Goal: Check status: Check status

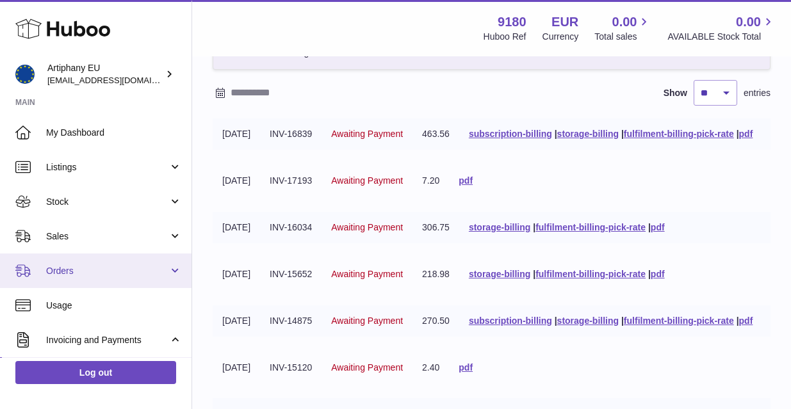
scroll to position [105, 0]
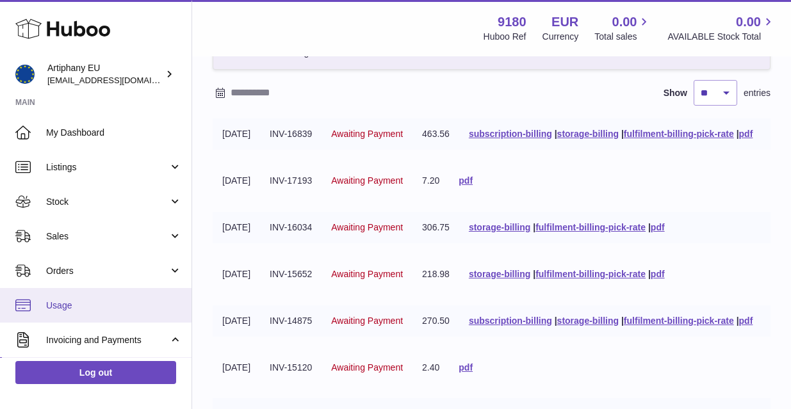
click at [83, 302] on span "Usage" at bounding box center [114, 306] width 136 height 12
click at [65, 304] on span "Usage" at bounding box center [114, 306] width 136 height 12
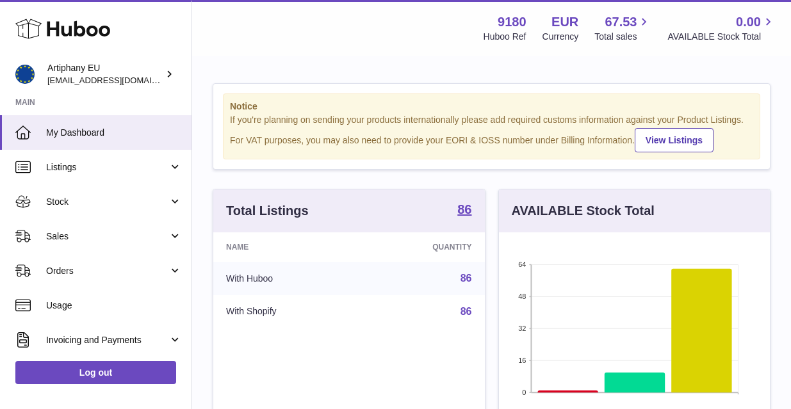
scroll to position [200, 271]
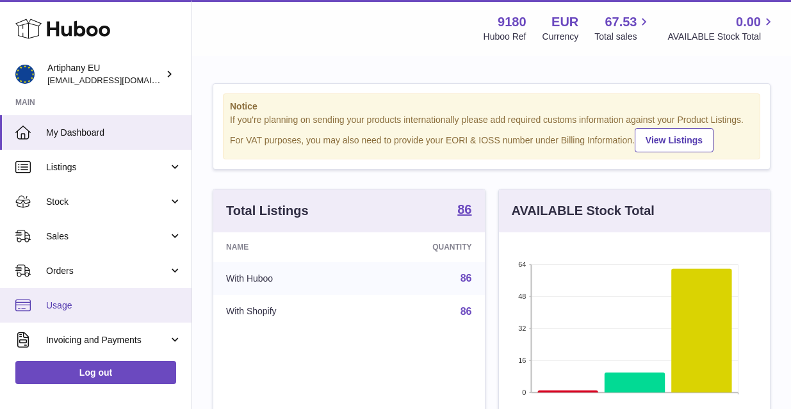
click at [58, 306] on span "Usage" at bounding box center [114, 306] width 136 height 12
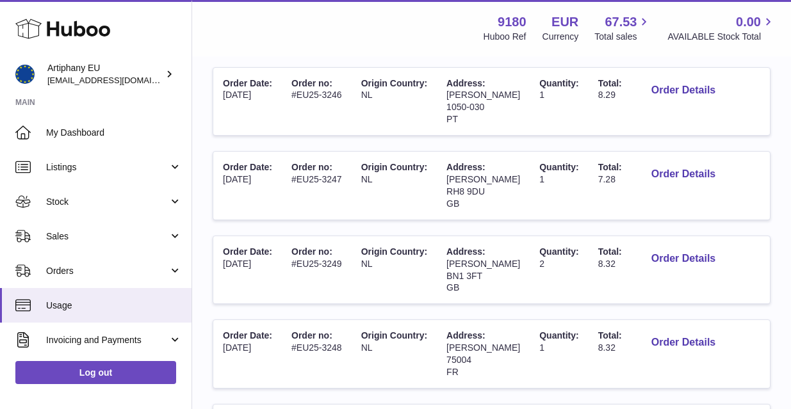
scroll to position [663, 0]
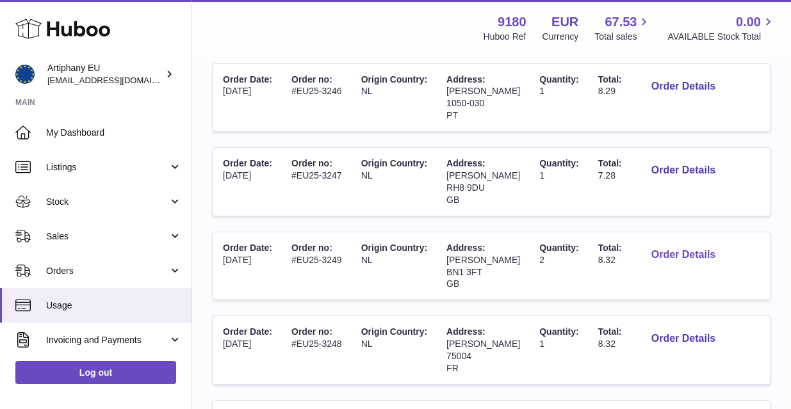
click at [693, 242] on button "Order Details" at bounding box center [683, 255] width 85 height 26
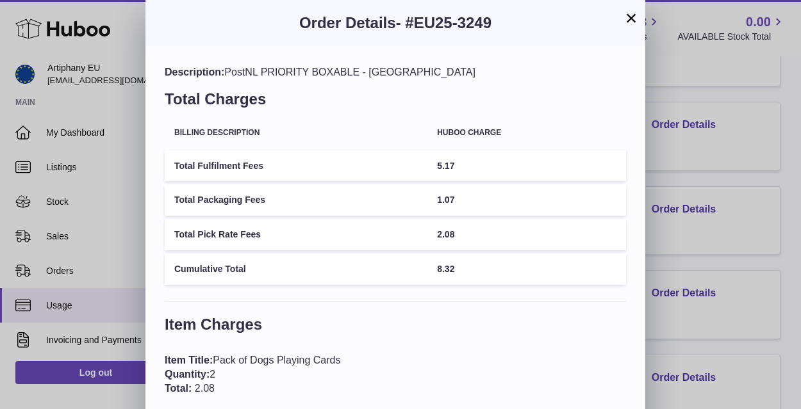
click at [637, 23] on button "×" at bounding box center [630, 17] width 15 height 15
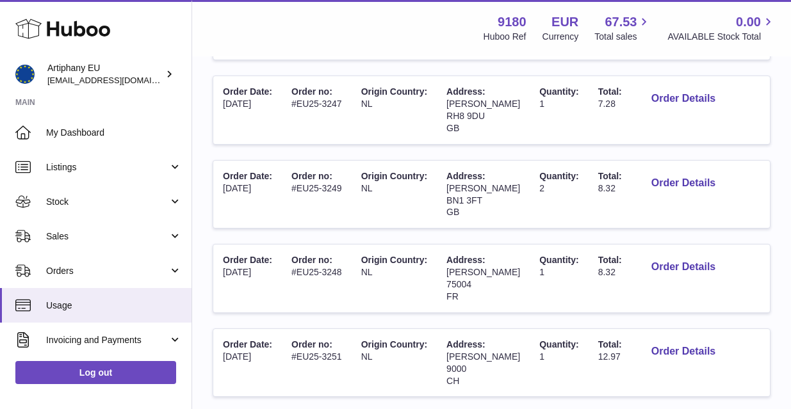
scroll to position [752, 0]
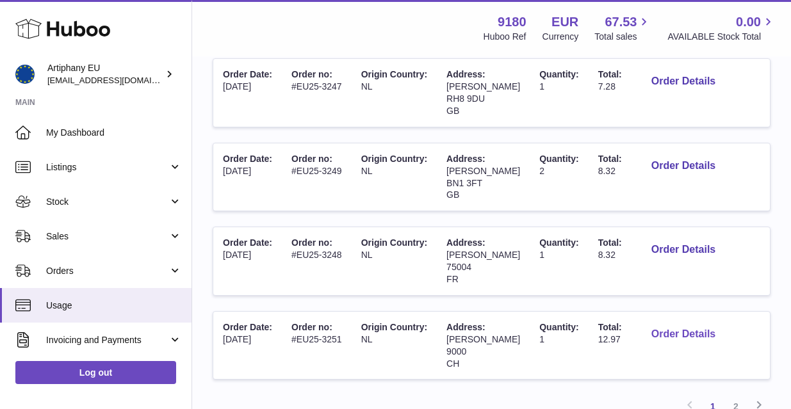
click at [668, 322] on button "Order Details" at bounding box center [683, 335] width 85 height 26
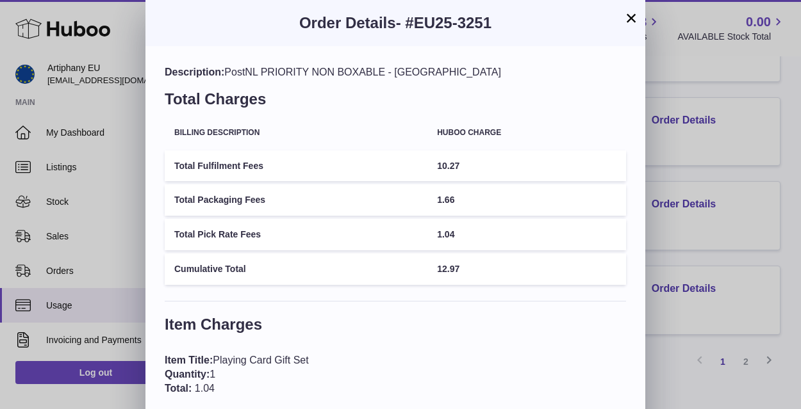
click at [631, 22] on button "×" at bounding box center [630, 17] width 15 height 15
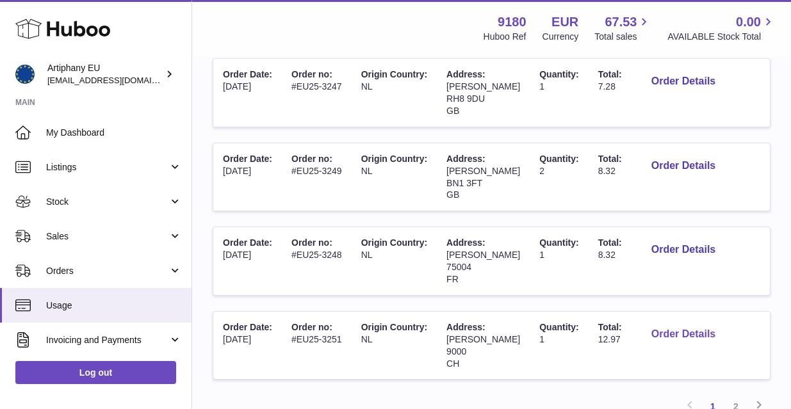
click at [659, 322] on button "Order Details" at bounding box center [683, 335] width 85 height 26
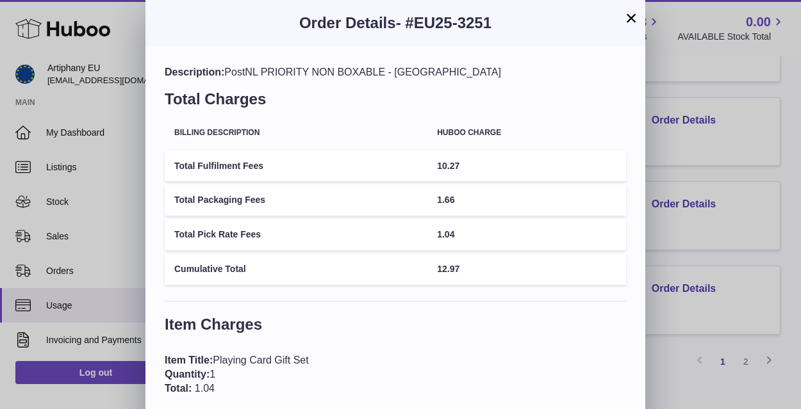
click at [632, 19] on button "×" at bounding box center [630, 17] width 15 height 15
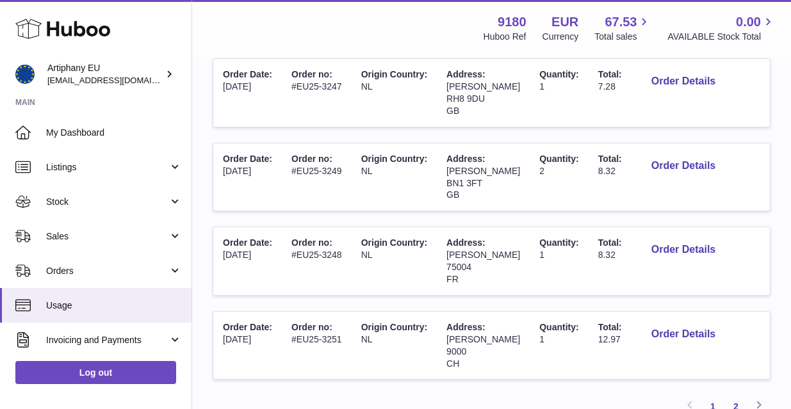
click at [742, 395] on link "2" at bounding box center [735, 406] width 23 height 23
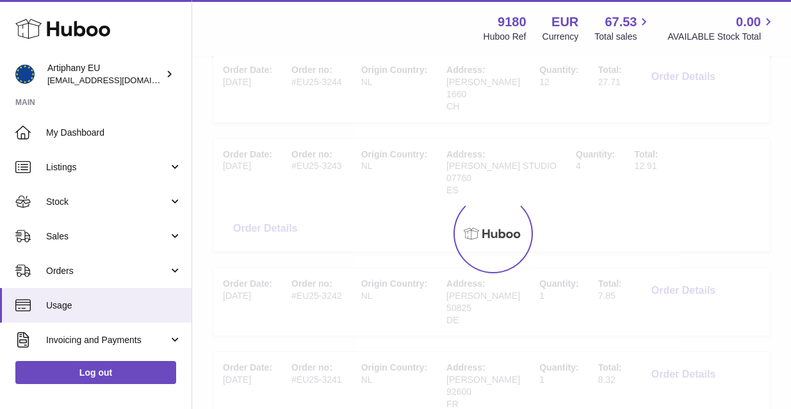
scroll to position [58, 0]
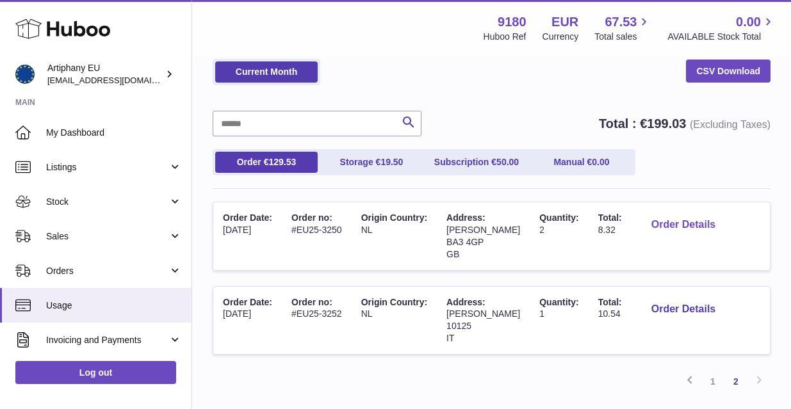
click at [653, 232] on button "Order Details" at bounding box center [683, 225] width 85 height 26
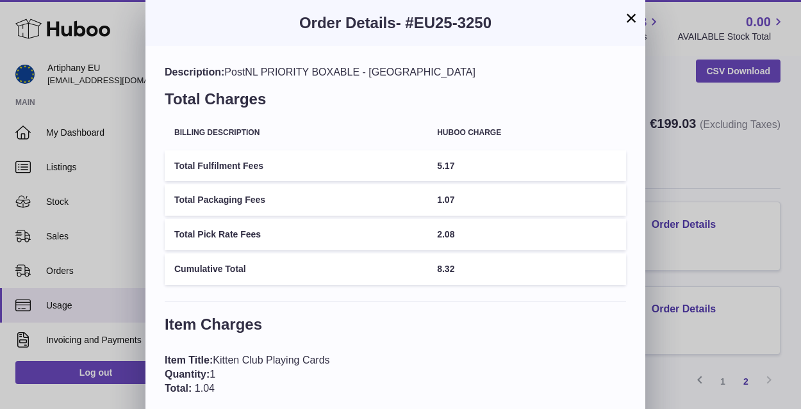
click at [632, 18] on button "×" at bounding box center [630, 17] width 15 height 15
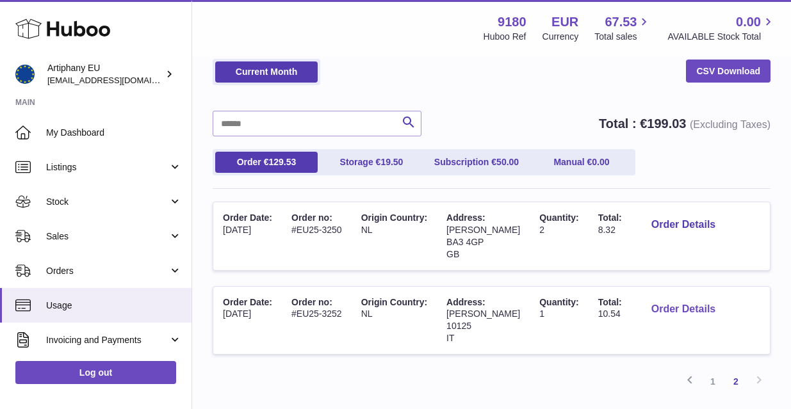
click at [666, 304] on button "Order Details" at bounding box center [683, 310] width 85 height 26
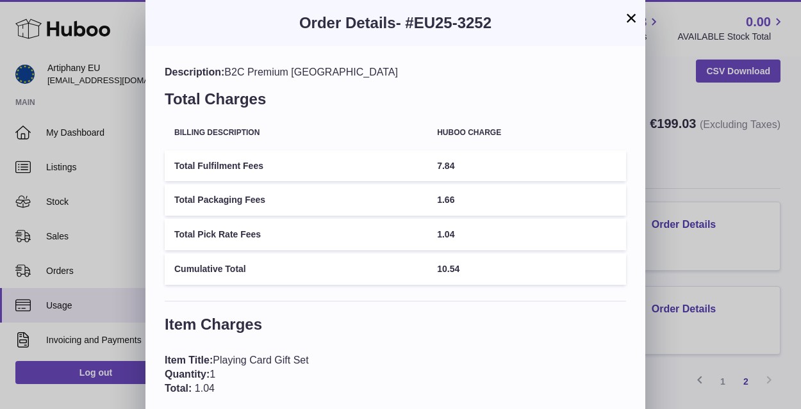
click at [630, 20] on button "×" at bounding box center [630, 17] width 15 height 15
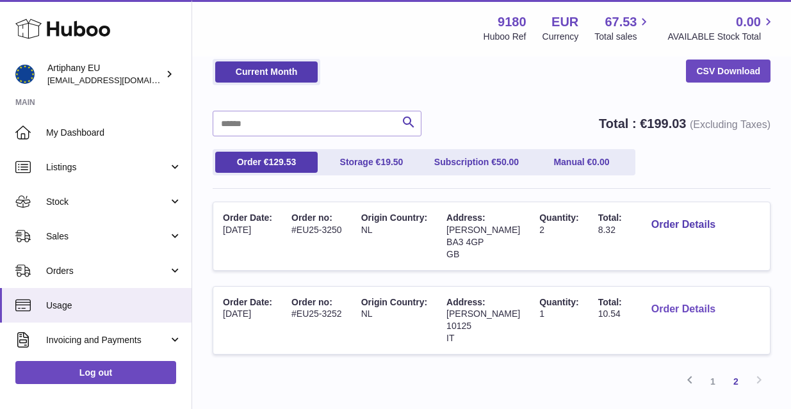
click at [644, 305] on button "Order Details" at bounding box center [683, 310] width 85 height 26
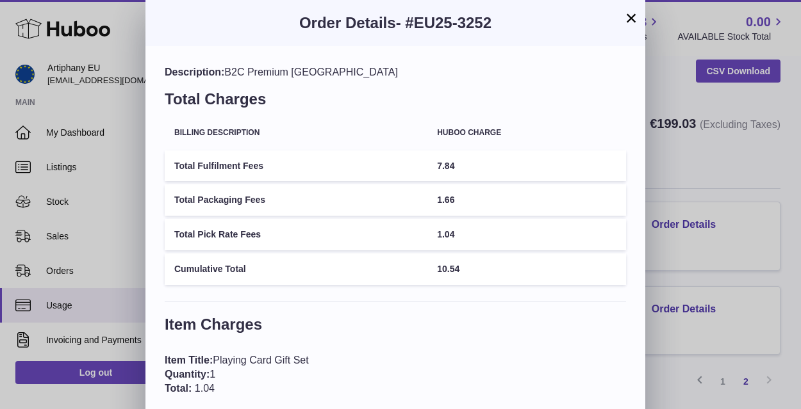
click at [631, 19] on button "×" at bounding box center [630, 17] width 15 height 15
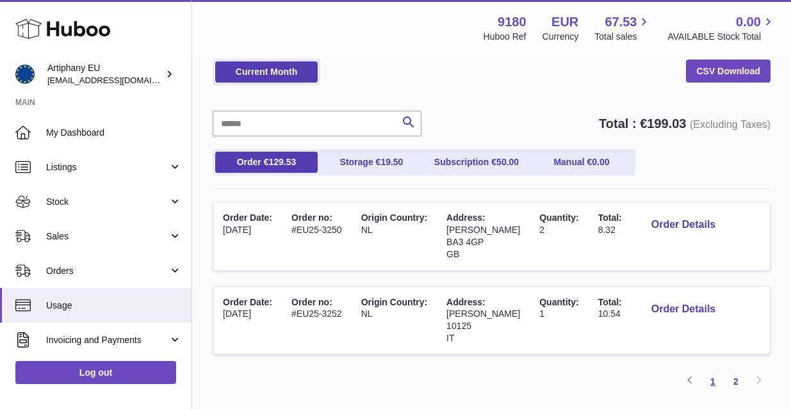
click at [716, 377] on link "1" at bounding box center [712, 381] width 23 height 23
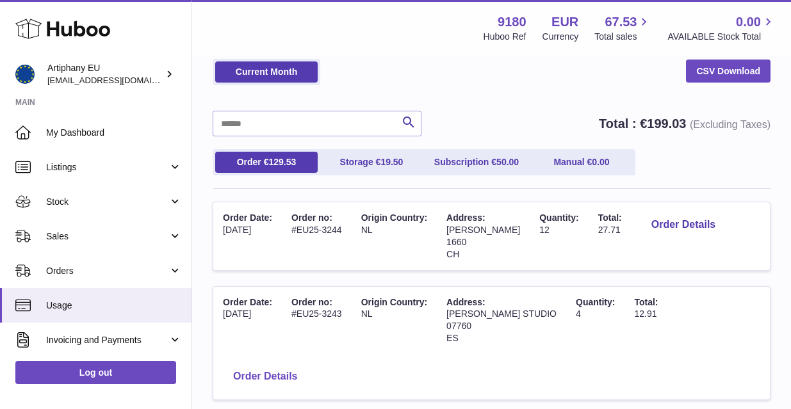
click at [307, 364] on button "Order Details" at bounding box center [265, 377] width 85 height 26
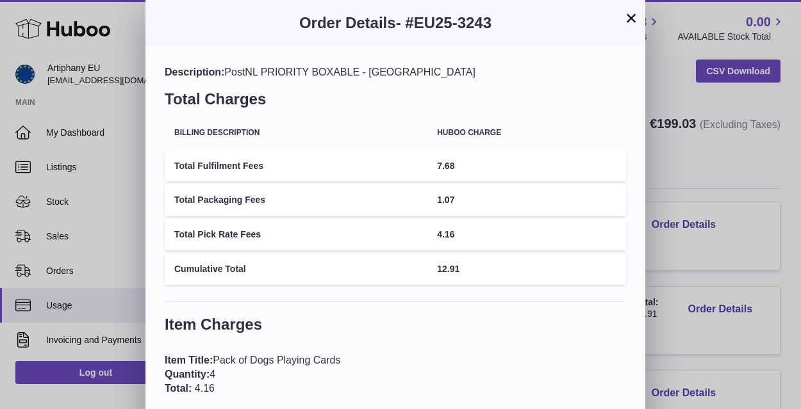
click at [631, 19] on button "×" at bounding box center [630, 17] width 15 height 15
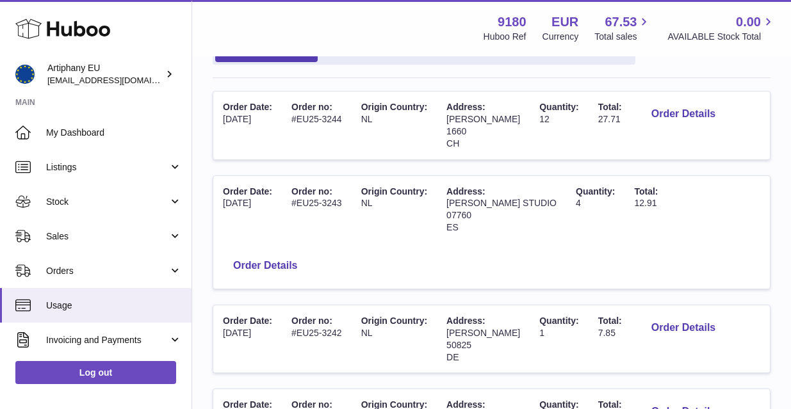
scroll to position [165, 0]
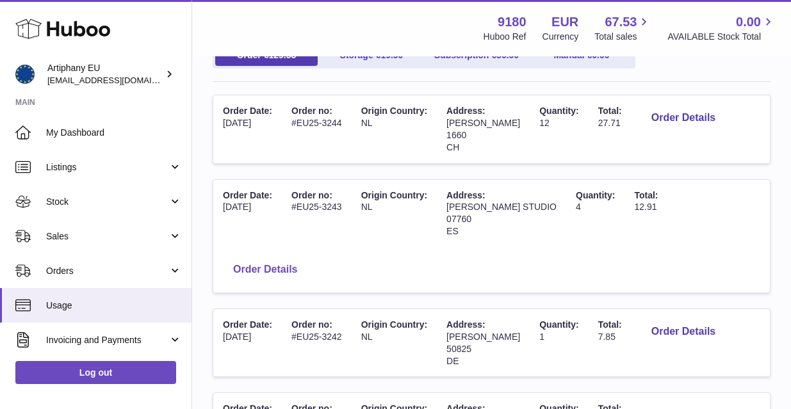
click at [307, 257] on button "Order Details" at bounding box center [265, 270] width 85 height 26
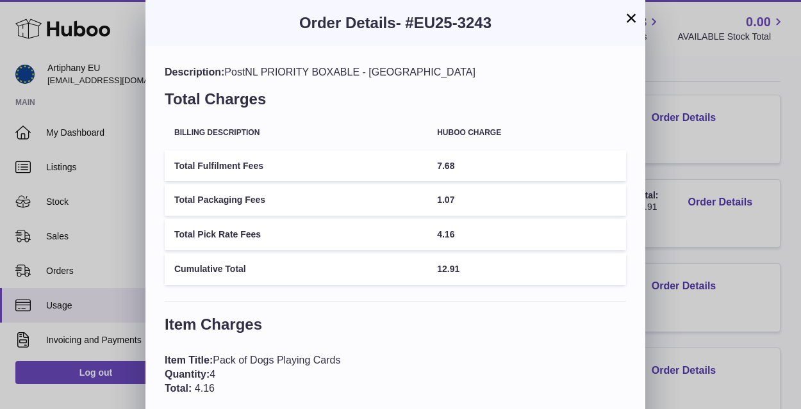
click at [630, 22] on button "×" at bounding box center [630, 17] width 15 height 15
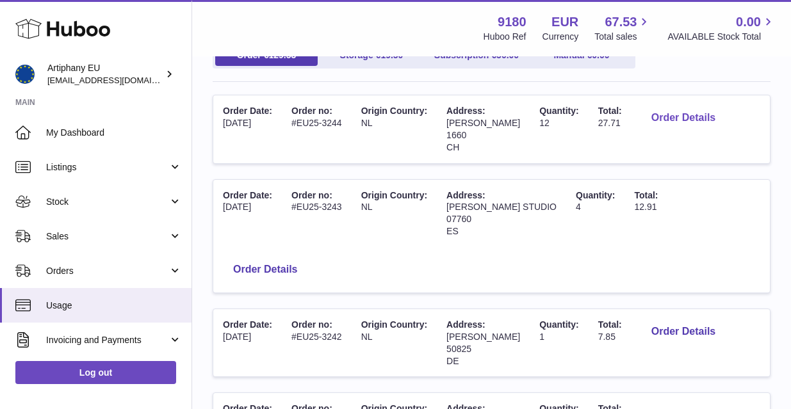
click at [678, 115] on button "Order Details" at bounding box center [683, 118] width 85 height 26
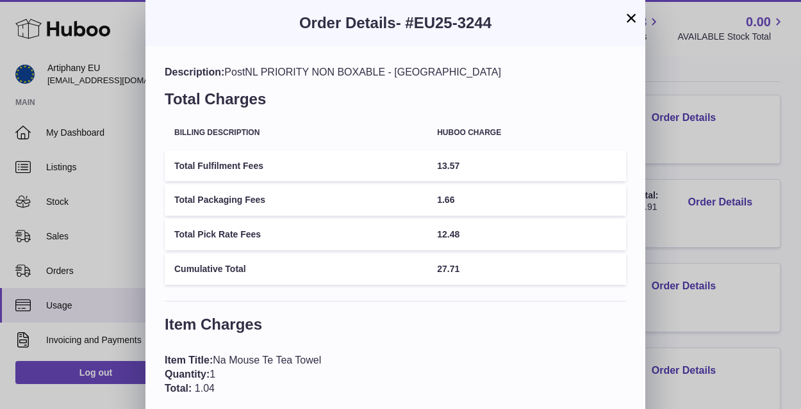
click at [634, 22] on button "×" at bounding box center [630, 17] width 15 height 15
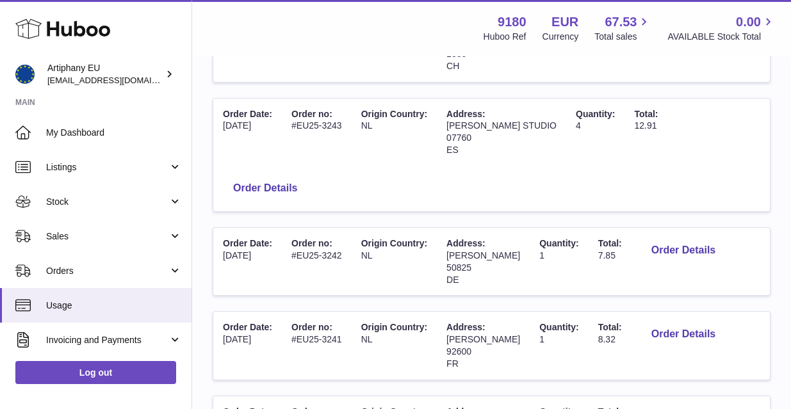
scroll to position [250, 0]
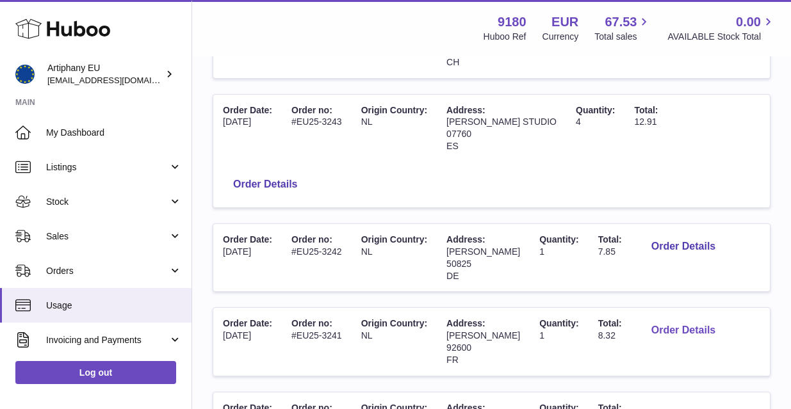
click at [679, 318] on button "Order Details" at bounding box center [683, 331] width 85 height 26
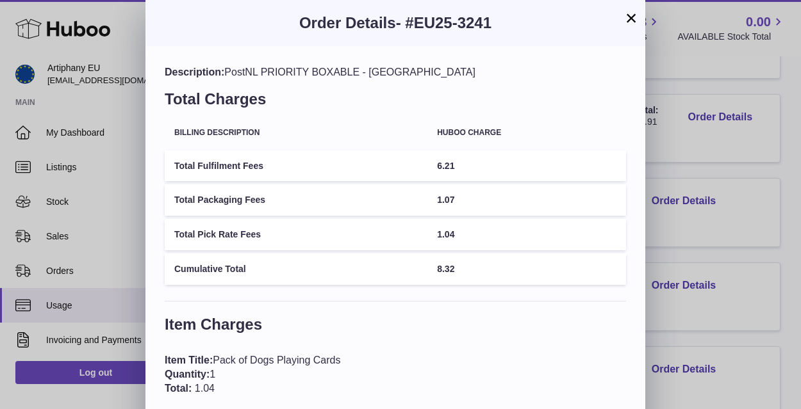
click at [630, 20] on button "×" at bounding box center [630, 17] width 15 height 15
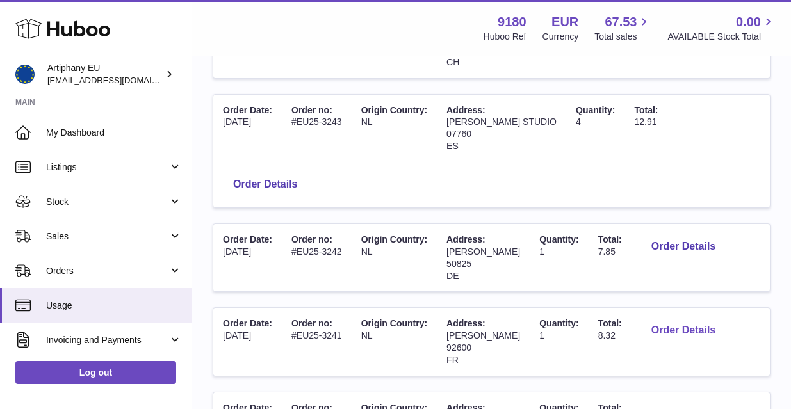
click at [675, 318] on button "Order Details" at bounding box center [683, 331] width 85 height 26
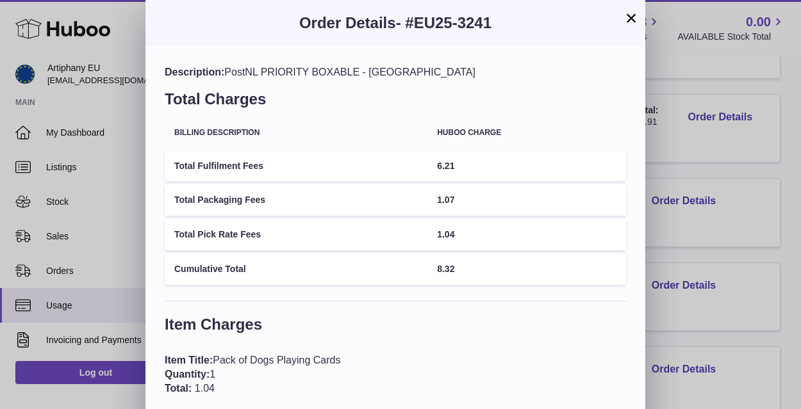
click at [631, 20] on button "×" at bounding box center [630, 17] width 15 height 15
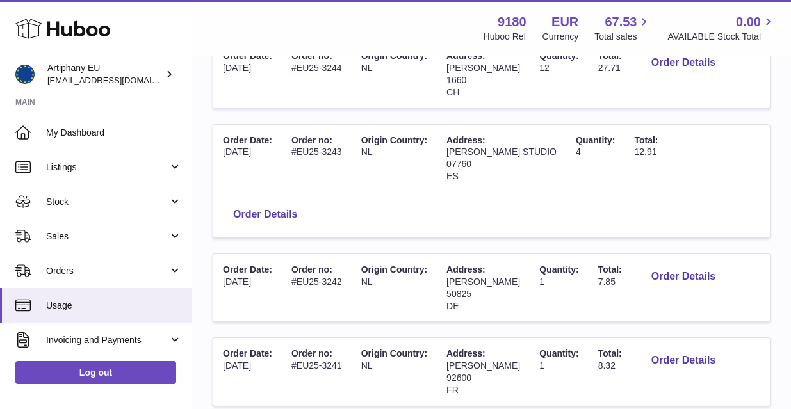
scroll to position [197, 0]
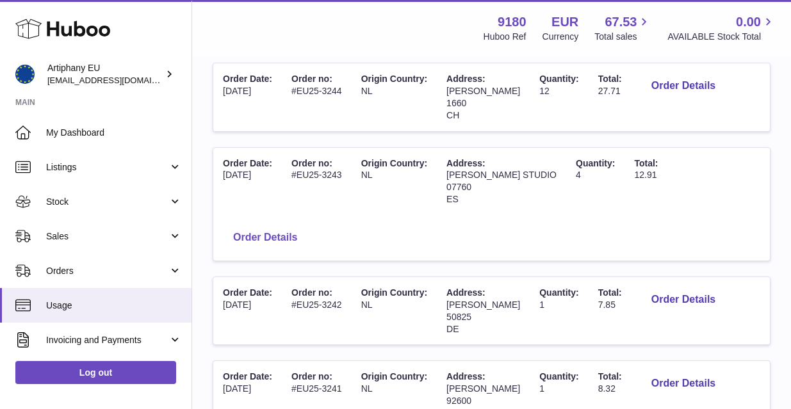
click at [307, 225] on button "Order Details" at bounding box center [265, 238] width 85 height 26
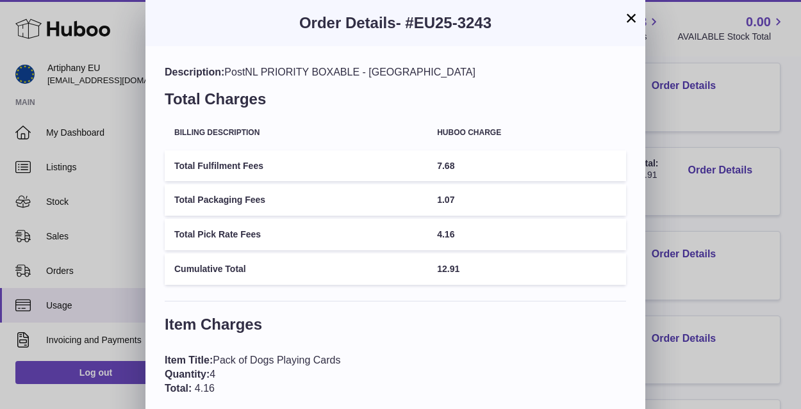
click at [627, 19] on button "×" at bounding box center [630, 17] width 15 height 15
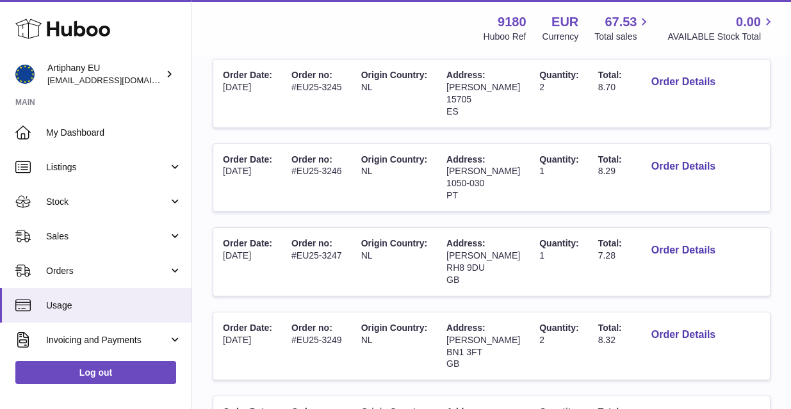
scroll to position [632, 0]
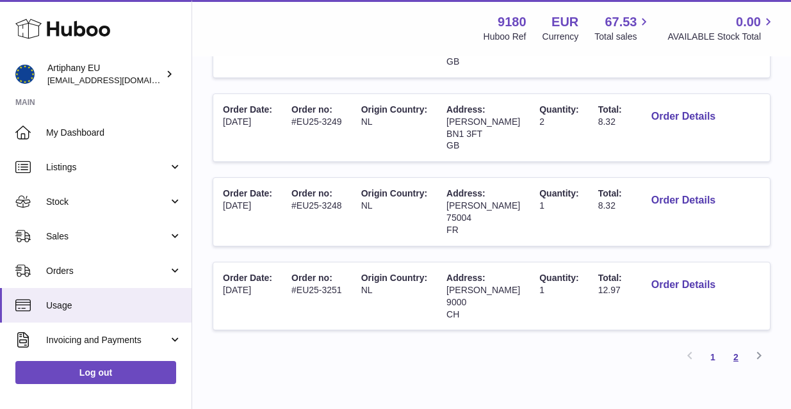
click at [740, 346] on link "2" at bounding box center [735, 357] width 23 height 23
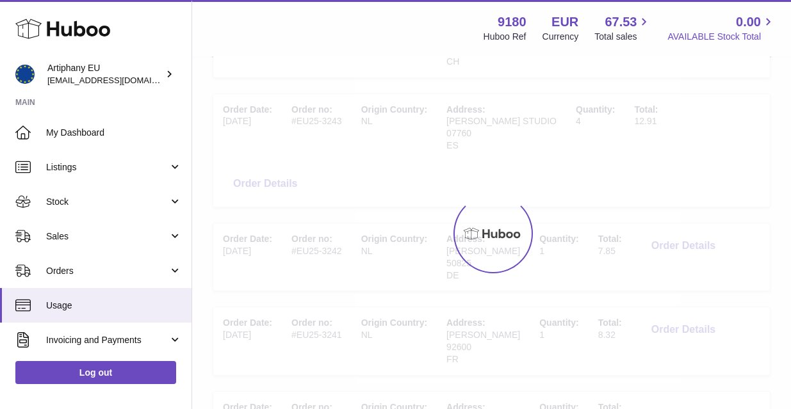
scroll to position [58, 0]
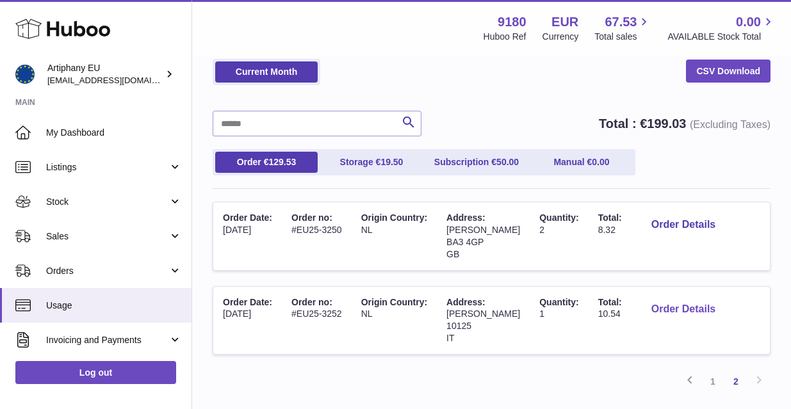
click at [648, 306] on button "Order Details" at bounding box center [683, 310] width 85 height 26
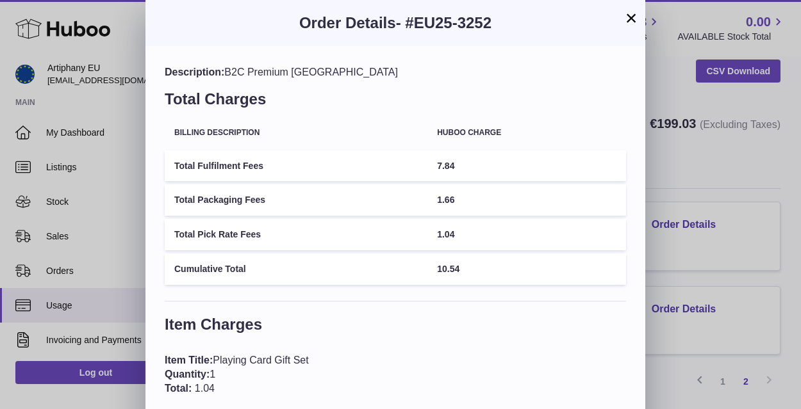
click at [628, 19] on button "×" at bounding box center [630, 17] width 15 height 15
